Goal: Find specific page/section: Find specific page/section

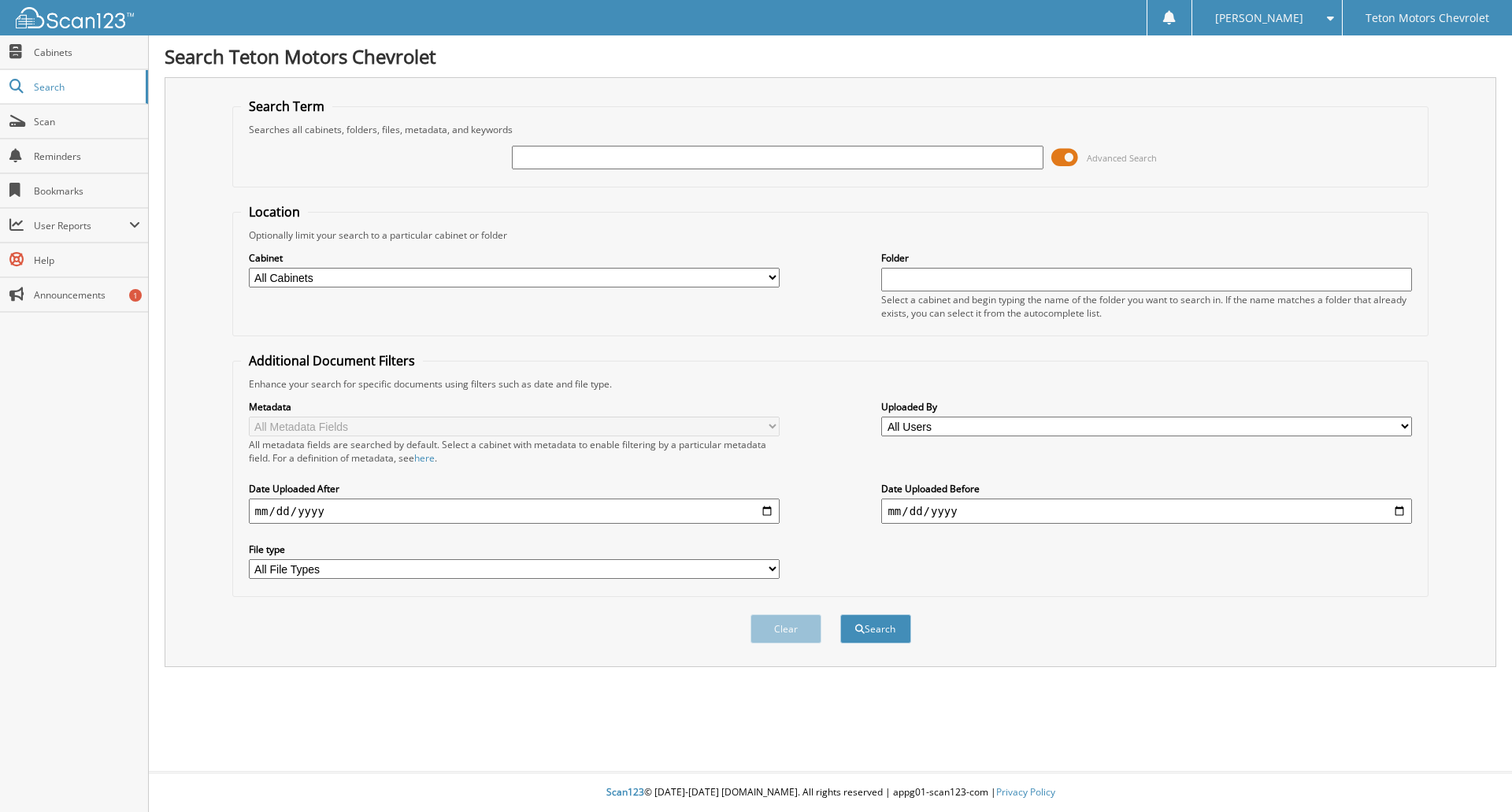
click at [566, 155] on input "text" at bounding box center [777, 158] width 531 height 24
type input "6175264"
click at [881, 641] on button "Search" at bounding box center [876, 629] width 71 height 29
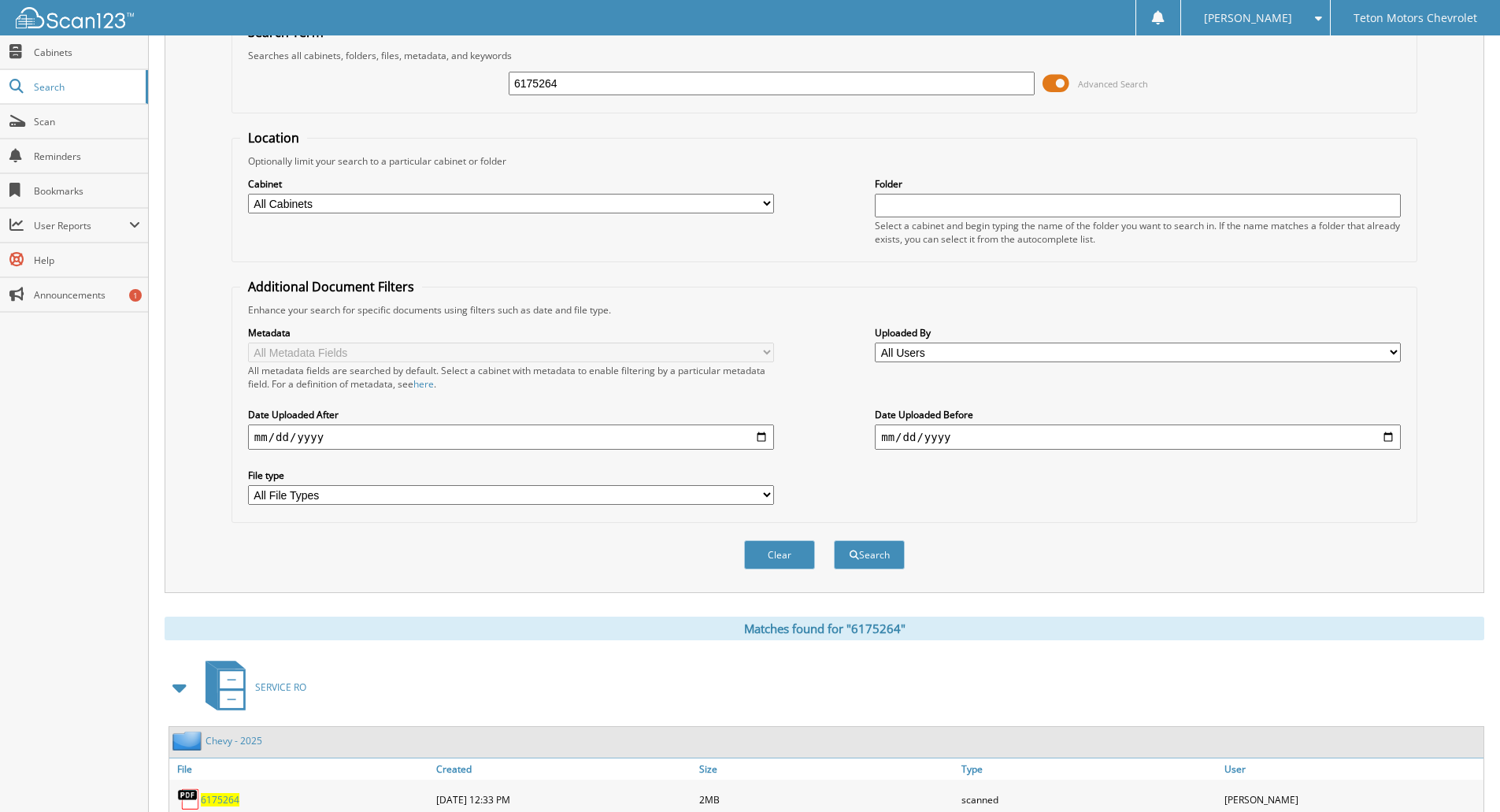
scroll to position [156, 0]
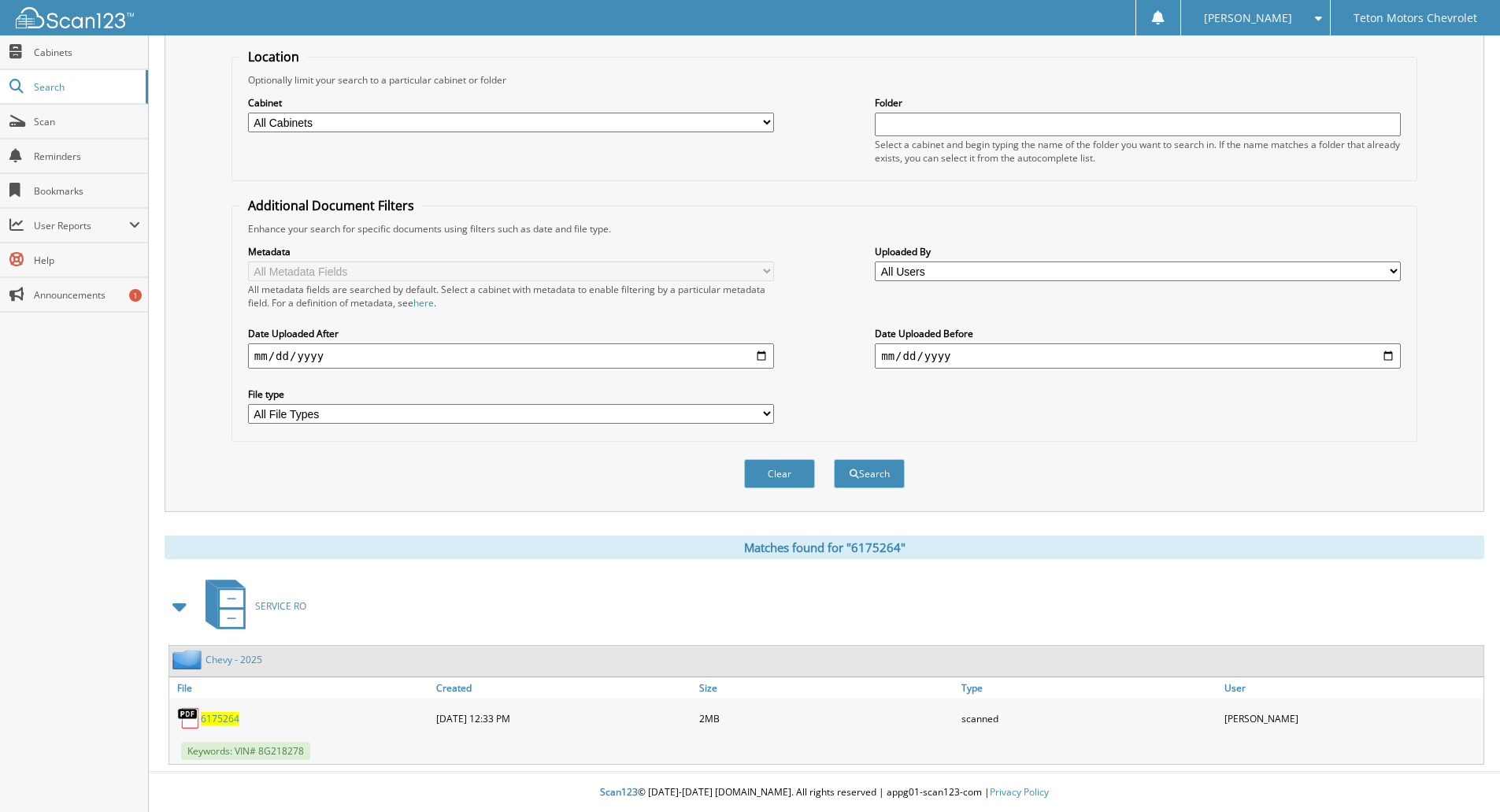
click at [203, 717] on span "6175264" at bounding box center [220, 718] width 39 height 14
